Goal: Task Accomplishment & Management: Complete application form

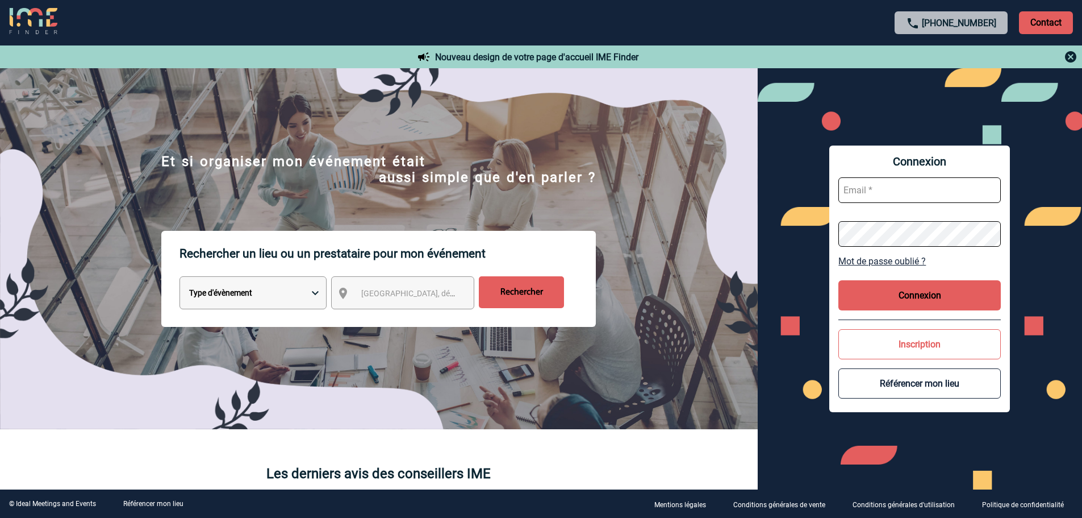
type input "[EMAIL_ADDRESS][DOMAIN_NAME]"
click at [943, 298] on button "Connexion" at bounding box center [920, 295] width 162 height 30
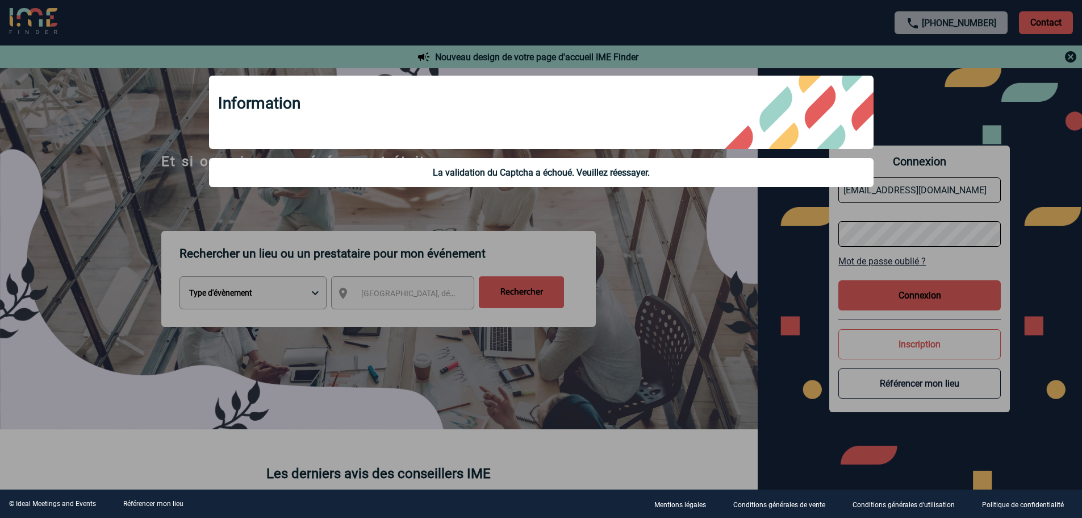
click at [729, 313] on div at bounding box center [541, 259] width 1082 height 518
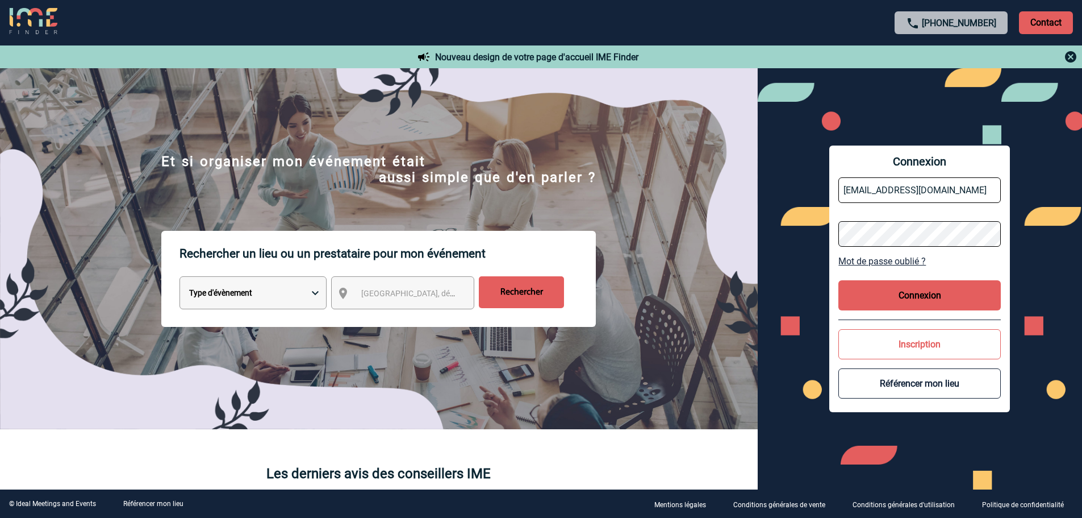
click at [895, 297] on button "Connexion" at bounding box center [920, 295] width 162 height 30
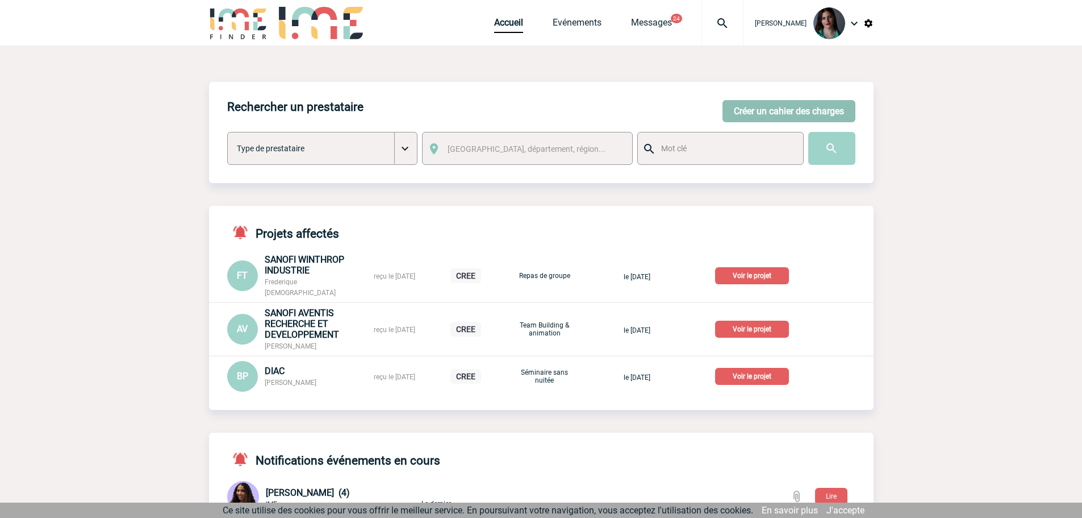
click at [769, 115] on button "Créer un cahier des charges" at bounding box center [789, 111] width 133 height 22
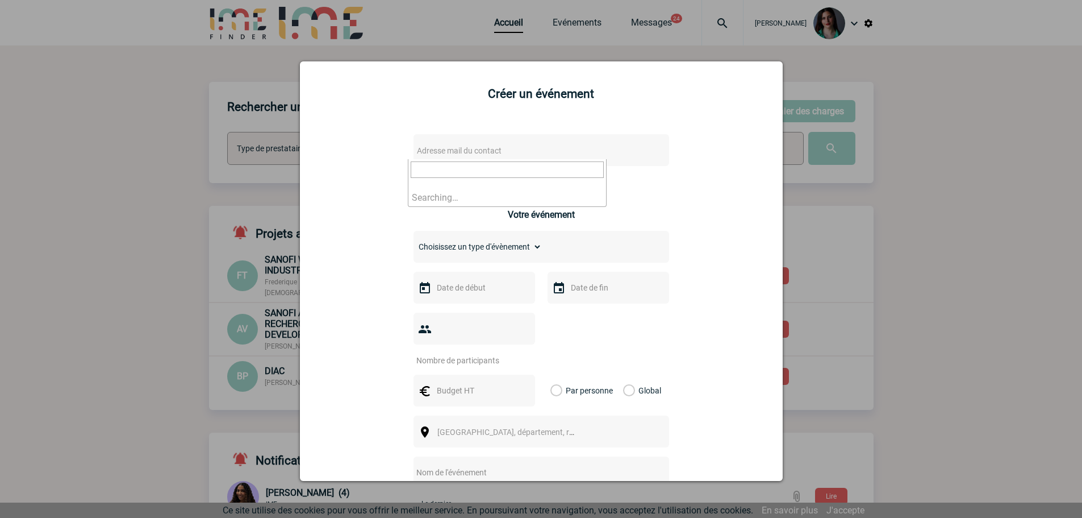
click at [491, 156] on span "Adresse mail du contact" at bounding box center [511, 151] width 199 height 16
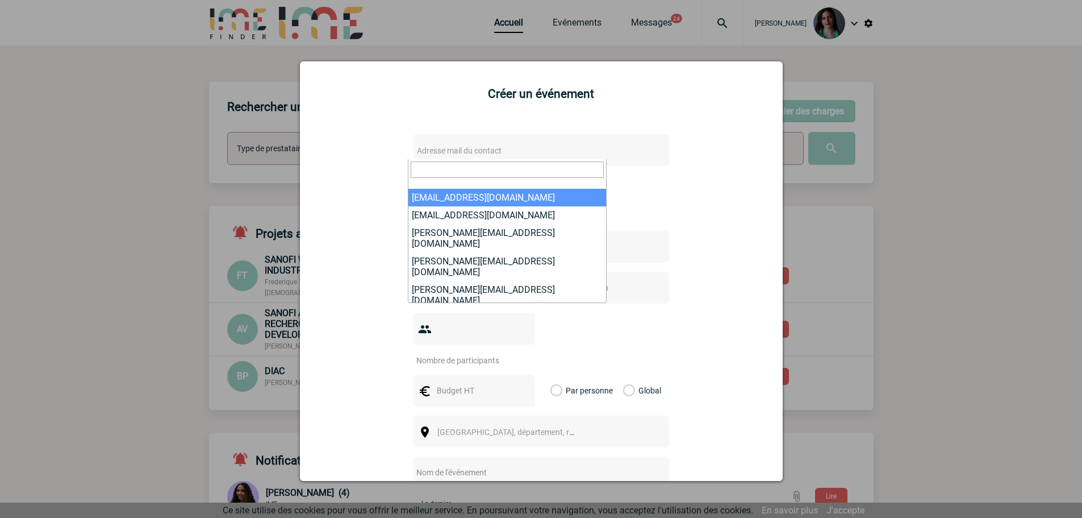
type input "S"
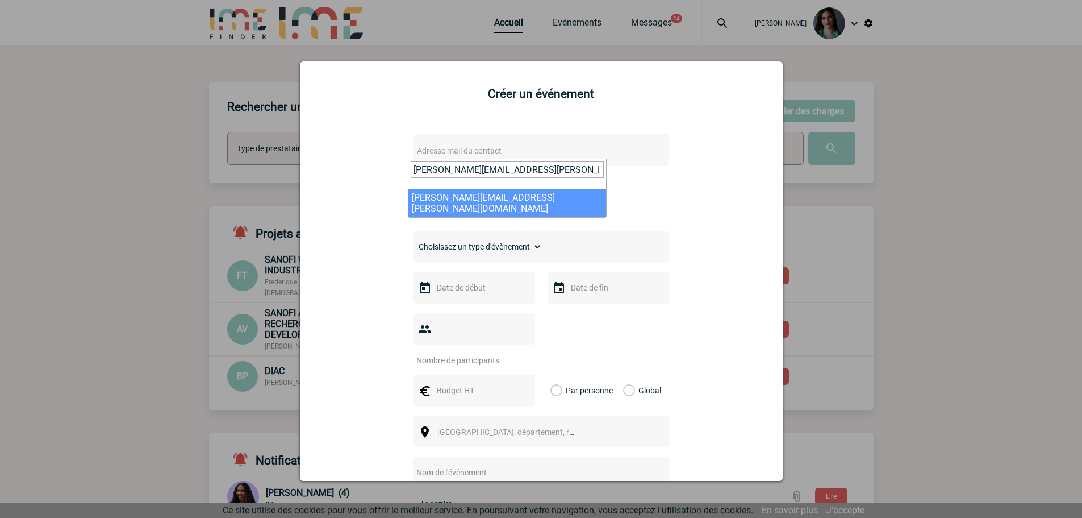
type input "[PERSON_NAME][EMAIL_ADDRESS][PERSON_NAME][DOMAIN_NAME]"
select select "127278"
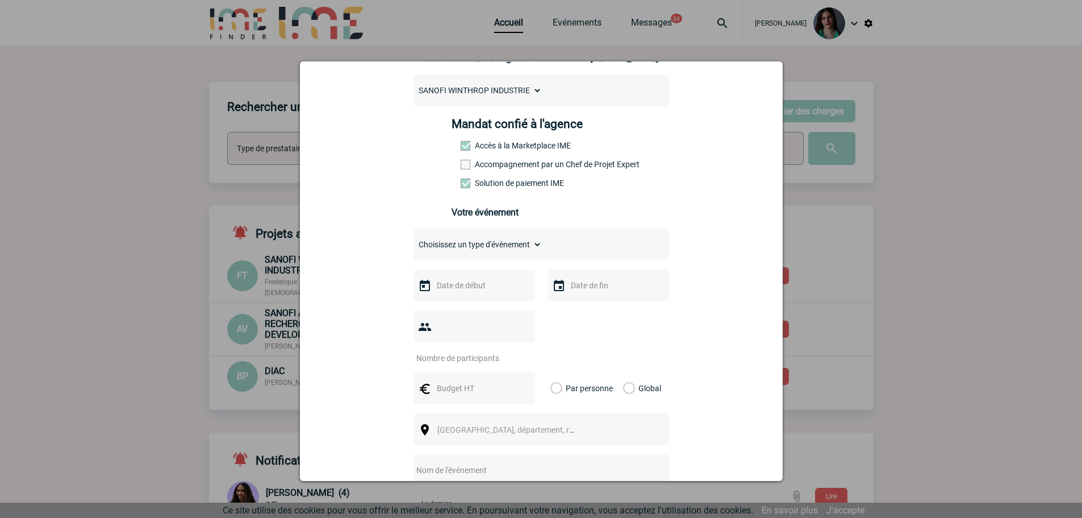
scroll to position [170, 0]
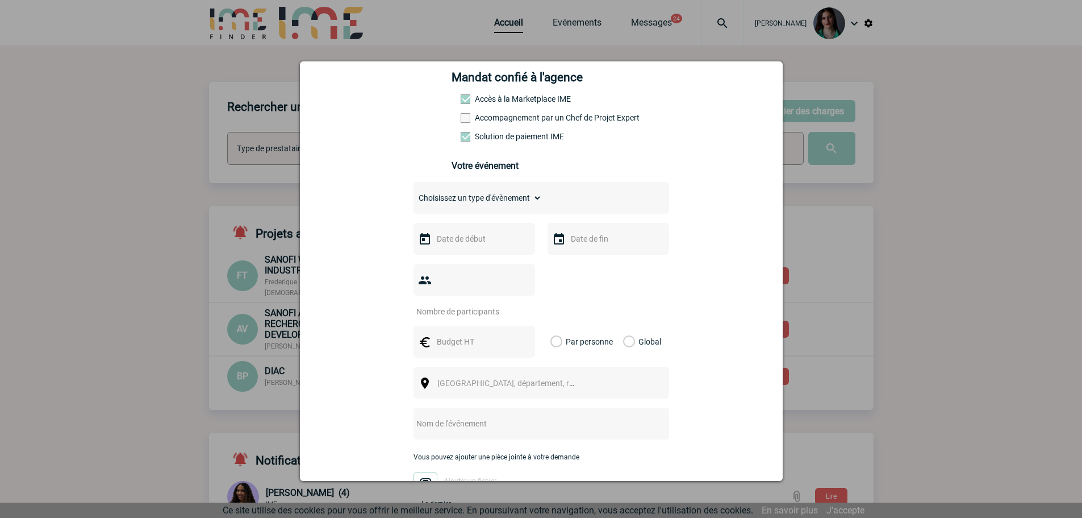
click at [623, 31] on div at bounding box center [541, 259] width 1082 height 518
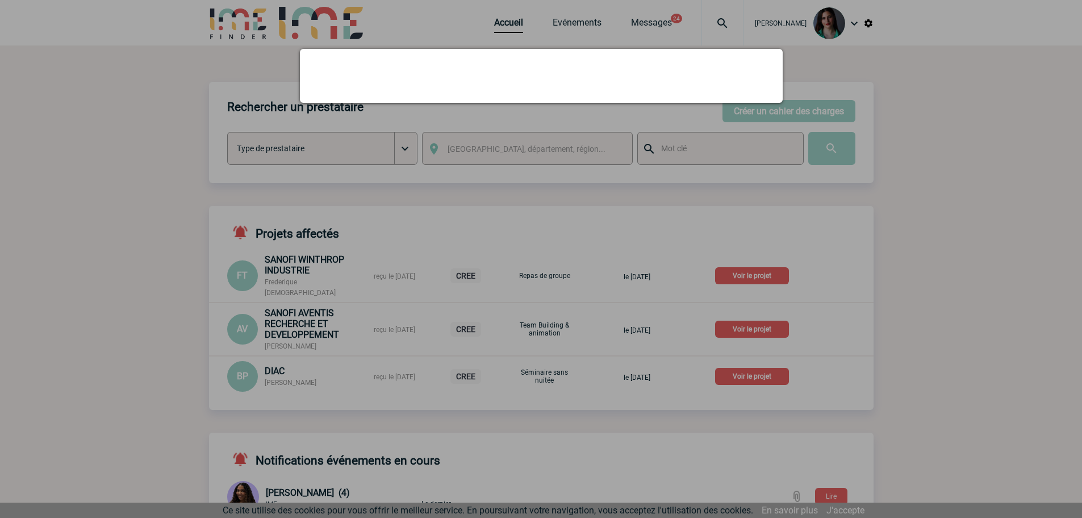
scroll to position [0, 0]
